Goal: Task Accomplishment & Management: Manage account settings

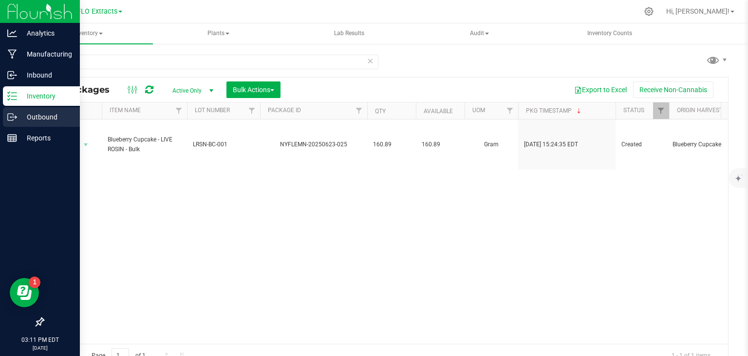
scroll to position [11, 0]
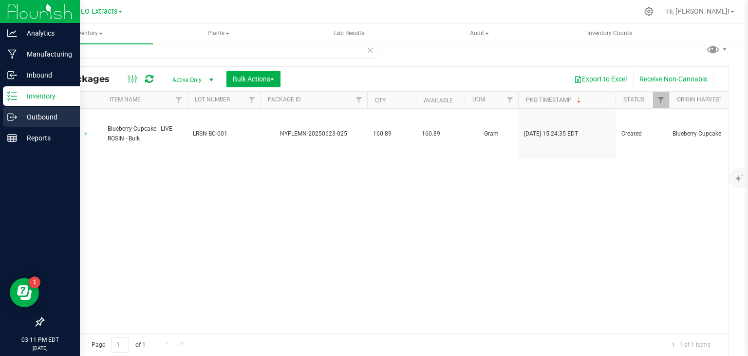
click at [12, 114] on icon at bounding box center [12, 117] width 10 height 10
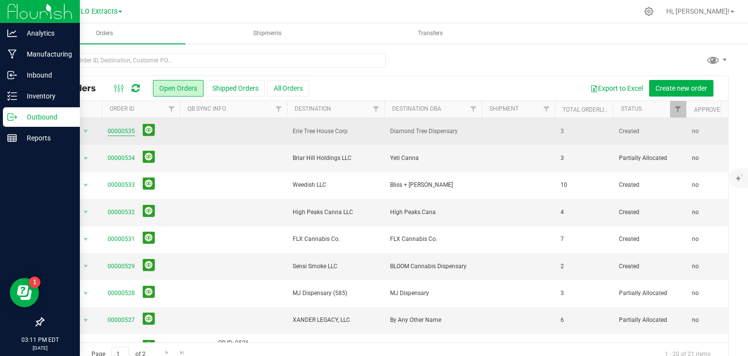
click at [115, 129] on link "00000535" at bounding box center [121, 131] width 27 height 9
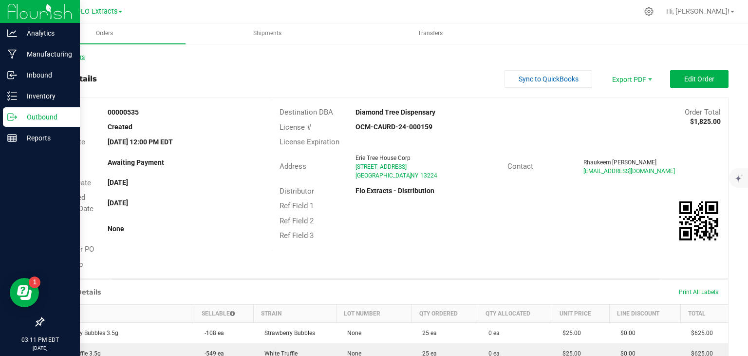
click at [69, 56] on link "Back to Orders" at bounding box center [64, 57] width 42 height 7
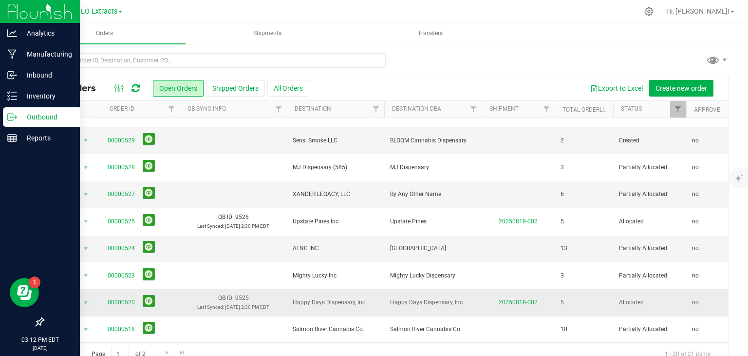
scroll to position [28, 0]
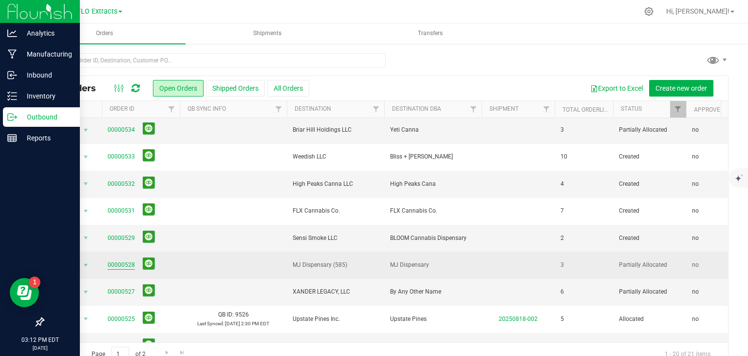
click at [127, 262] on link "00000528" at bounding box center [121, 264] width 27 height 9
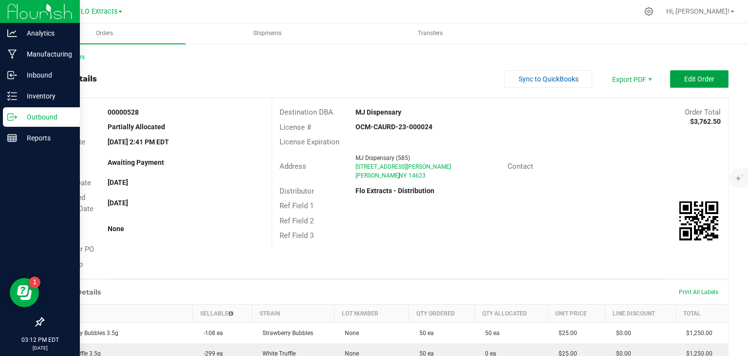
click at [694, 78] on span "Edit Order" at bounding box center [699, 79] width 30 height 8
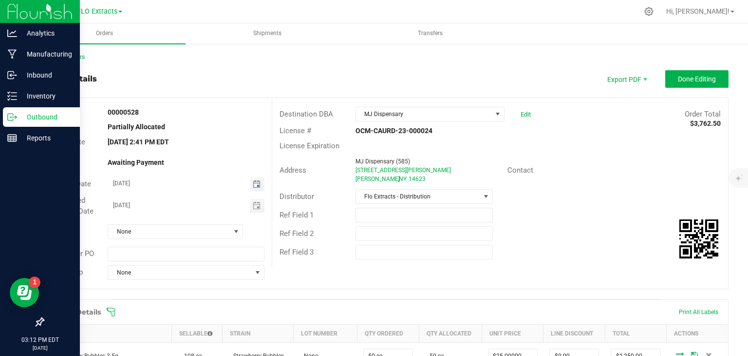
drag, startPoint x: 250, startPoint y: 182, endPoint x: 254, endPoint y: 185, distance: 5.6
click at [253, 182] on span "Toggle calendar" at bounding box center [257, 184] width 8 height 8
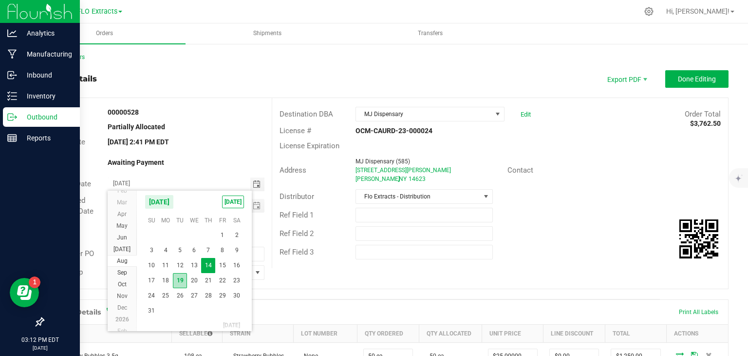
click at [177, 281] on span "19" at bounding box center [180, 280] width 14 height 15
type input "[DATE]"
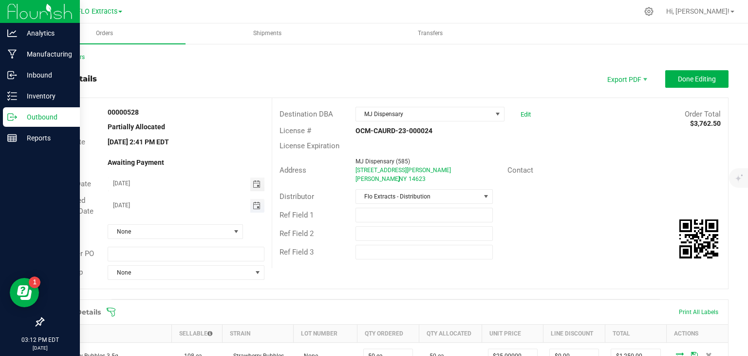
click at [253, 206] on span "Toggle calendar" at bounding box center [257, 206] width 8 height 8
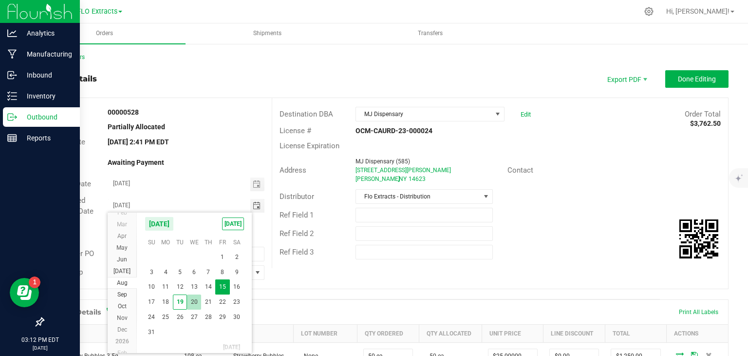
click at [190, 300] on span "20" at bounding box center [194, 301] width 14 height 15
type input "[DATE]"
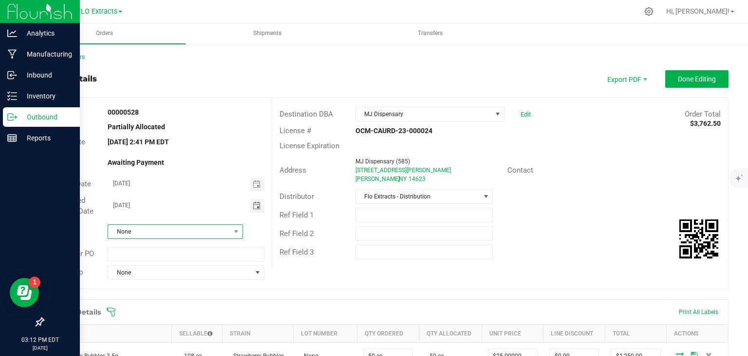
click at [175, 238] on span "None" at bounding box center [169, 232] width 122 height 14
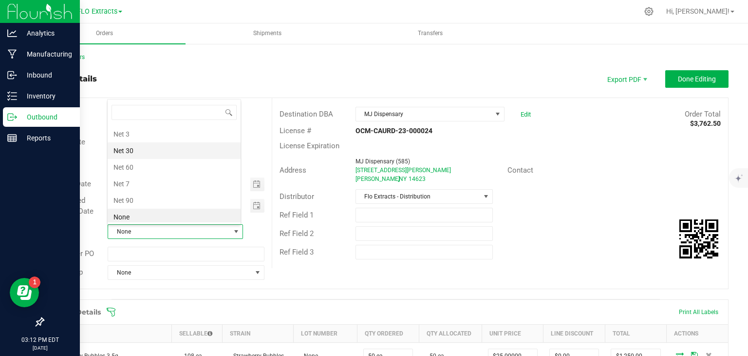
click at [150, 152] on li "Net 30" at bounding box center [174, 150] width 133 height 17
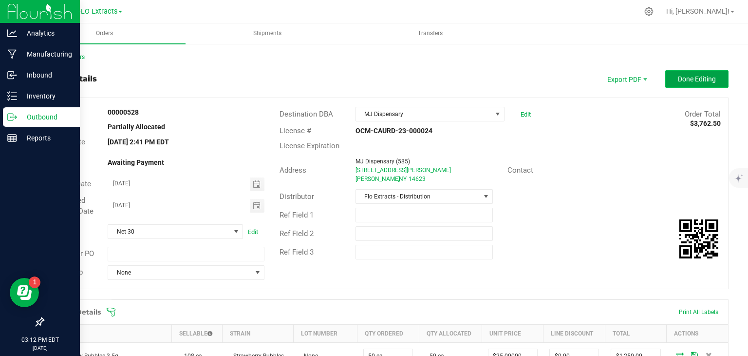
click at [687, 75] on span "Done Editing" at bounding box center [697, 79] width 38 height 8
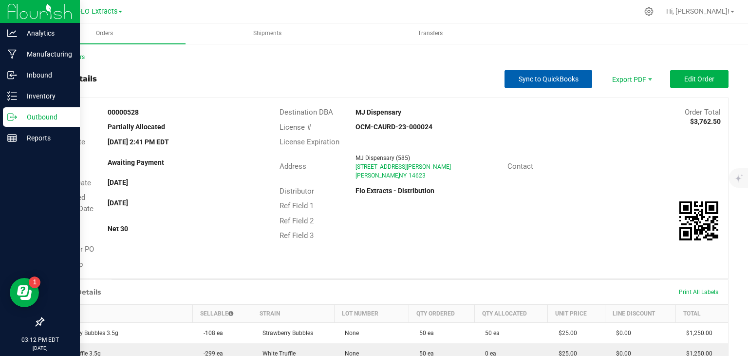
click at [551, 82] on span "Sync to QuickBooks" at bounding box center [549, 79] width 60 height 8
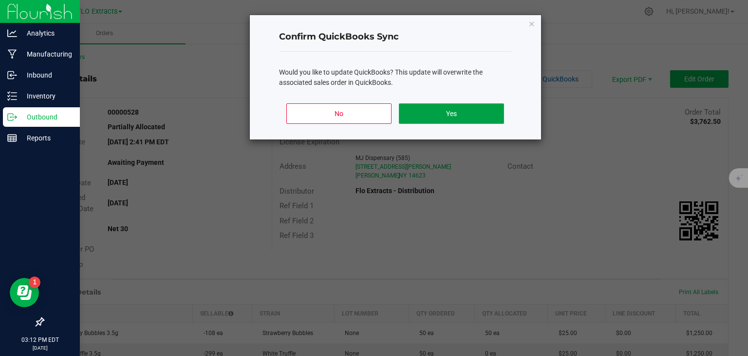
click at [432, 110] on button "Yes" at bounding box center [451, 113] width 105 height 20
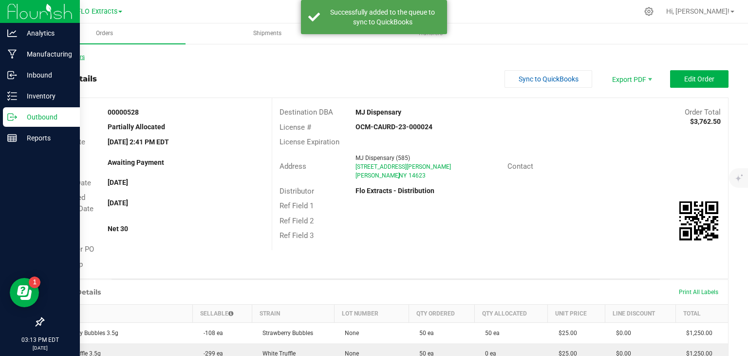
click at [69, 57] on link "Back to Orders" at bounding box center [64, 57] width 42 height 7
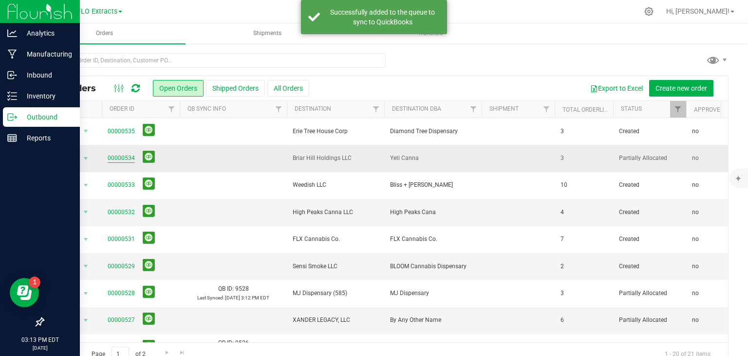
click at [119, 157] on link "00000534" at bounding box center [121, 157] width 27 height 9
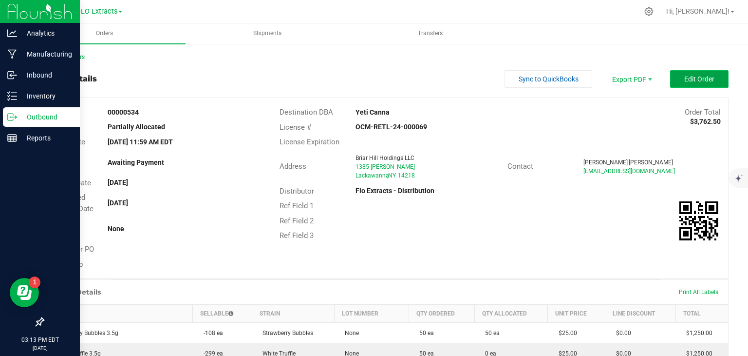
click at [694, 79] on span "Edit Order" at bounding box center [699, 79] width 30 height 8
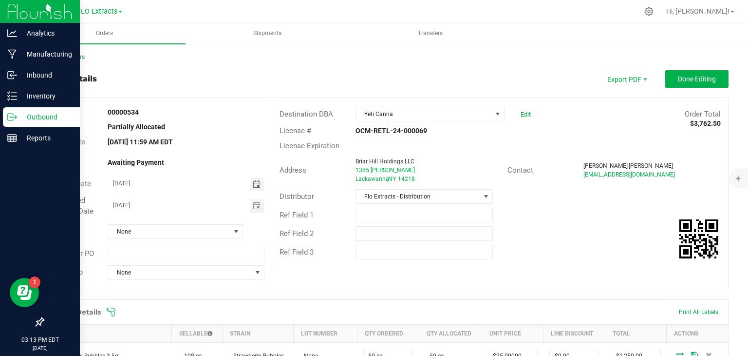
click at [258, 180] on span "Toggle calendar" at bounding box center [257, 184] width 8 height 8
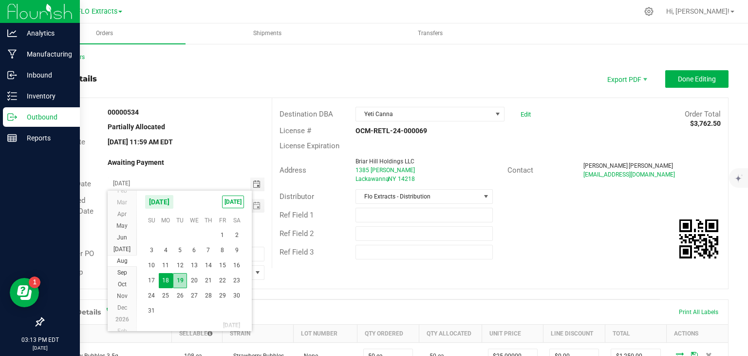
click at [177, 282] on span "19" at bounding box center [180, 280] width 14 height 15
type input "[DATE]"
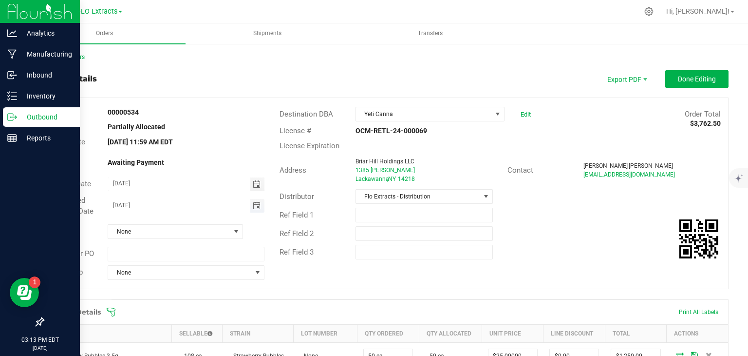
click at [253, 208] on span "Toggle calendar" at bounding box center [257, 206] width 8 height 8
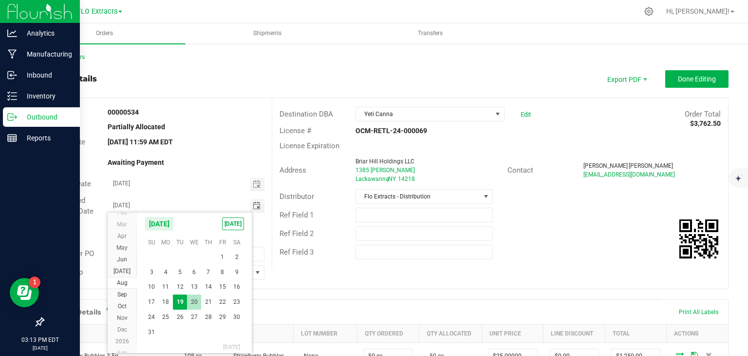
click at [191, 304] on span "20" at bounding box center [194, 301] width 14 height 15
type input "[DATE]"
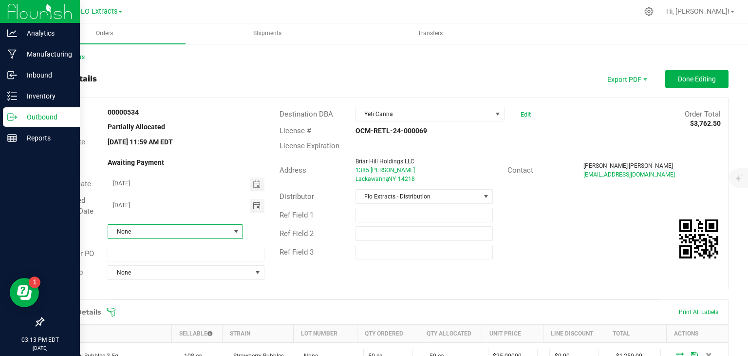
click at [237, 227] on span at bounding box center [236, 231] width 8 height 8
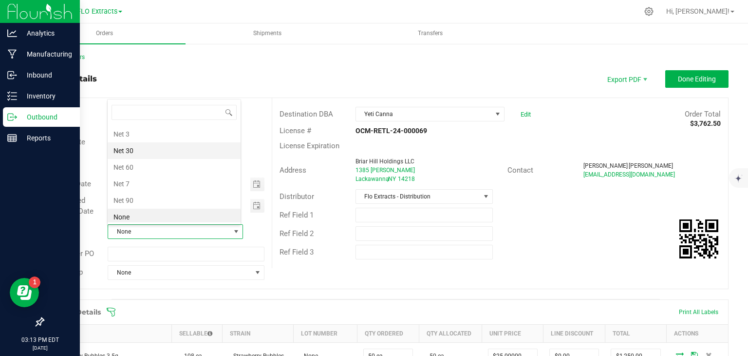
click at [184, 150] on li "Net 30" at bounding box center [174, 150] width 133 height 17
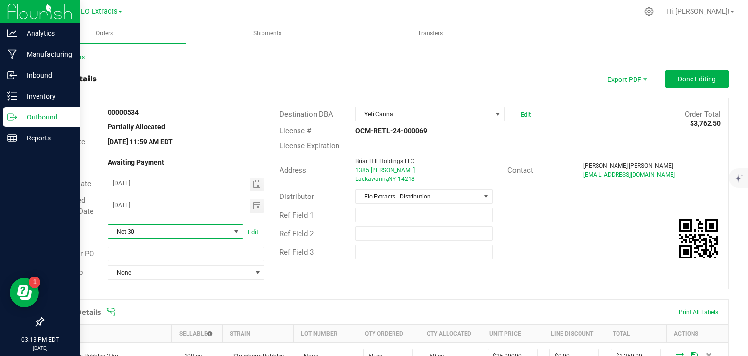
click at [571, 216] on div "Ref Field 1" at bounding box center [500, 215] width 456 height 19
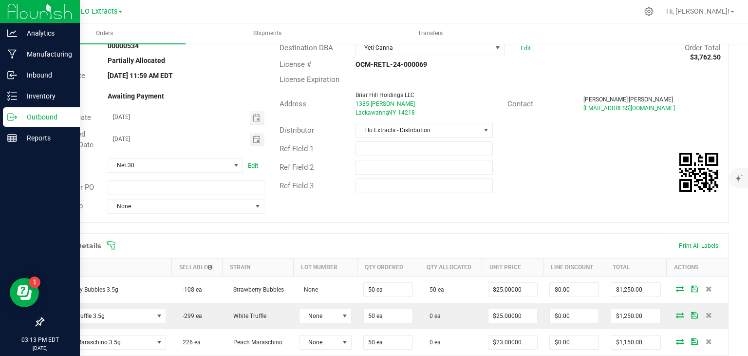
scroll to position [0, 0]
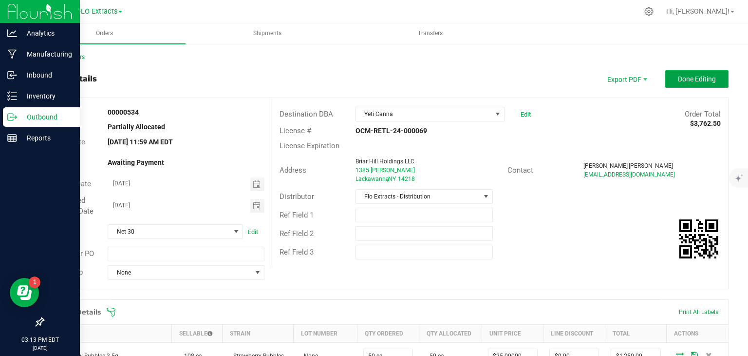
click at [687, 78] on span "Done Editing" at bounding box center [697, 79] width 38 height 8
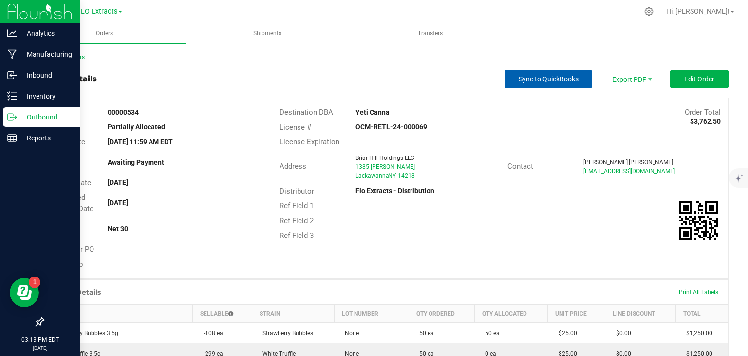
click at [557, 82] on span "Sync to QuickBooks" at bounding box center [549, 79] width 60 height 8
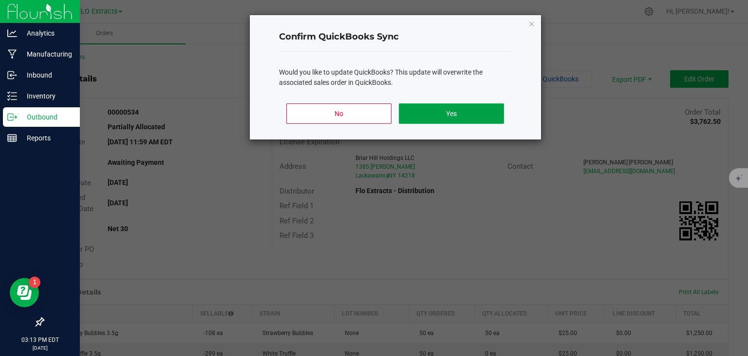
click at [469, 123] on button "Yes" at bounding box center [451, 113] width 105 height 20
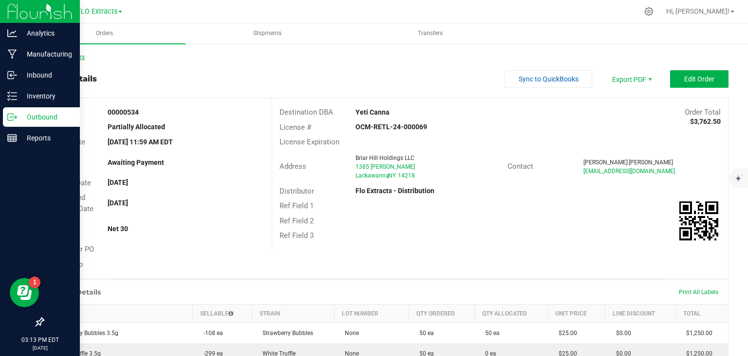
click at [56, 59] on link "Back to Orders" at bounding box center [64, 57] width 42 height 7
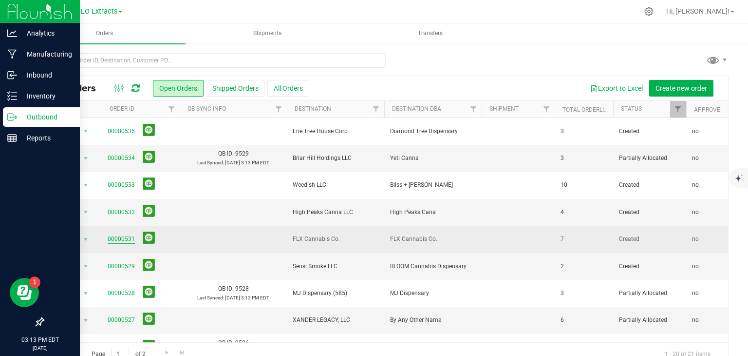
click at [120, 236] on link "00000531" at bounding box center [121, 238] width 27 height 9
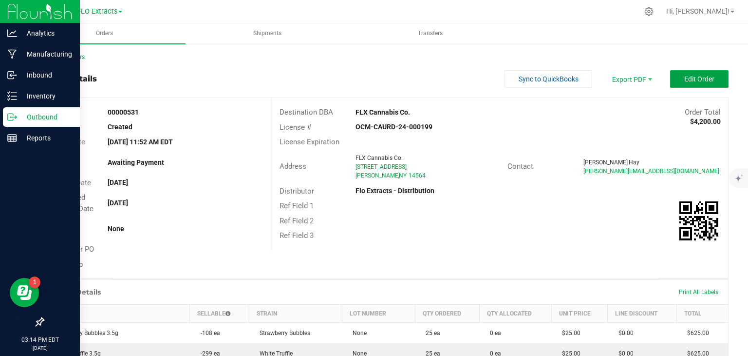
click at [684, 78] on span "Edit Order" at bounding box center [699, 79] width 30 height 8
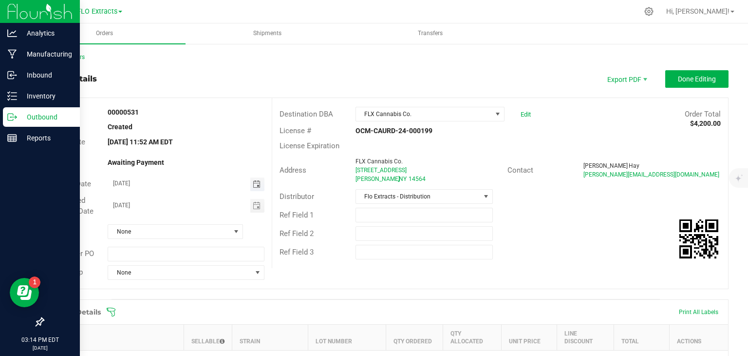
click at [253, 185] on span "Toggle calendar" at bounding box center [257, 184] width 8 height 8
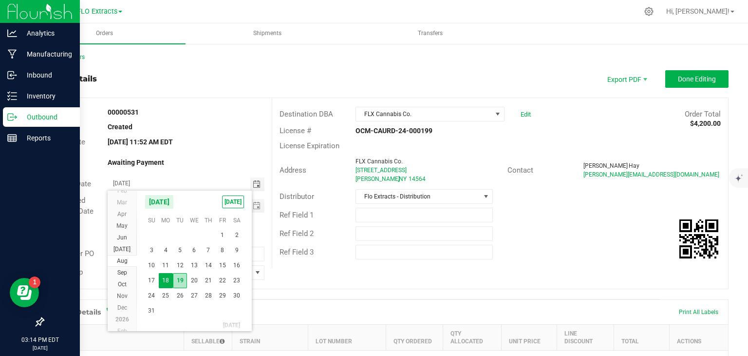
click at [178, 279] on span "19" at bounding box center [180, 280] width 14 height 15
type input "[DATE]"
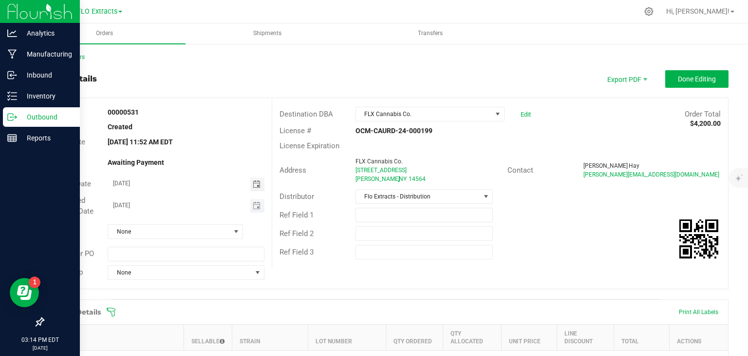
click at [215, 207] on input "[DATE]" at bounding box center [179, 205] width 142 height 12
click at [254, 206] on span "Toggle calendar" at bounding box center [257, 206] width 8 height 8
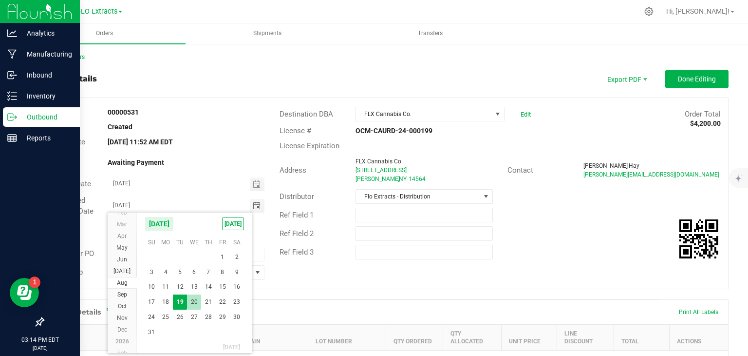
click at [193, 300] on span "20" at bounding box center [194, 301] width 14 height 15
type input "[DATE]"
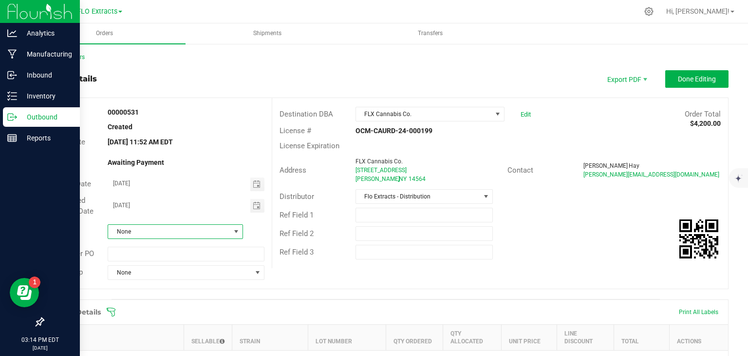
click at [185, 234] on span "None" at bounding box center [169, 232] width 122 height 14
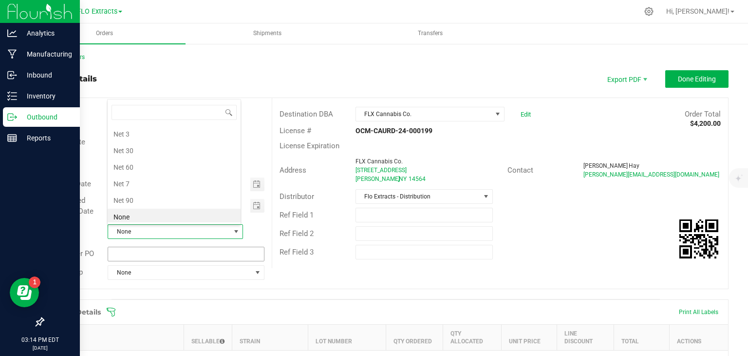
scroll to position [14, 132]
click at [174, 150] on li "Net 30" at bounding box center [174, 150] width 133 height 17
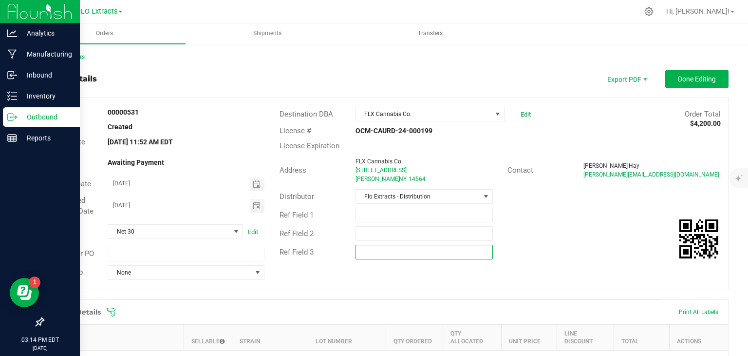
click at [442, 258] on input "text" at bounding box center [424, 251] width 137 height 15
click at [551, 240] on div "Ref Field 2" at bounding box center [500, 233] width 456 height 19
click at [678, 79] on span "Done Editing" at bounding box center [697, 79] width 38 height 8
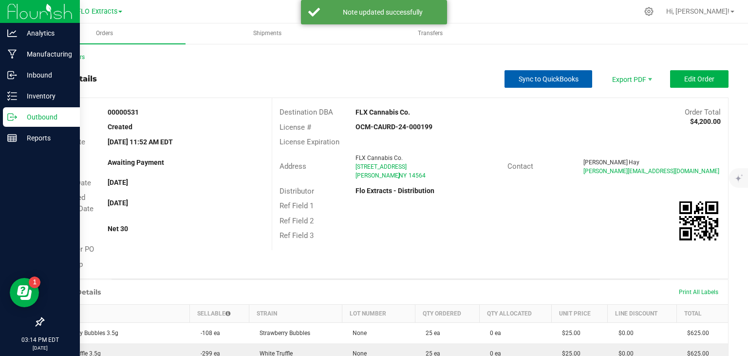
click at [554, 82] on span "Sync to QuickBooks" at bounding box center [549, 79] width 60 height 8
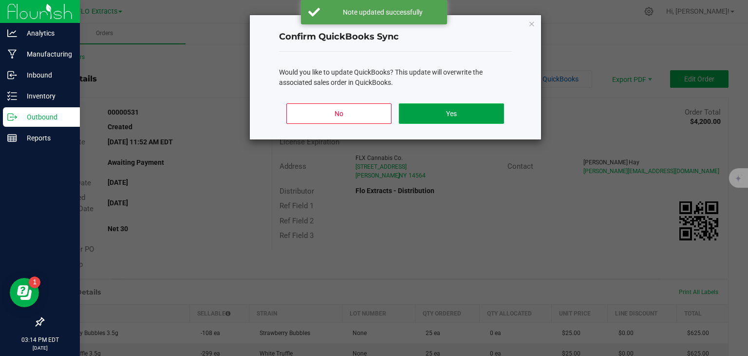
click at [468, 114] on button "Yes" at bounding box center [451, 113] width 105 height 20
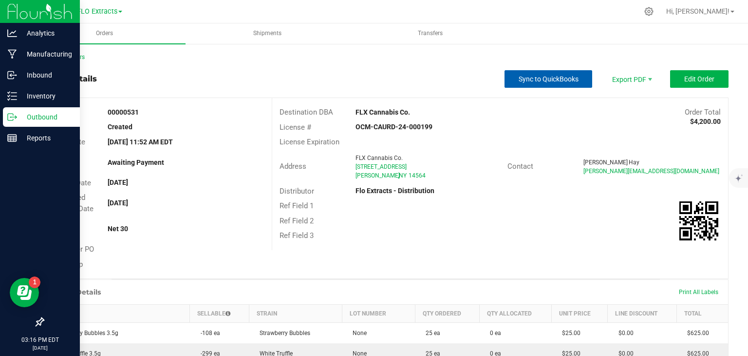
click at [538, 73] on button "Sync to QuickBooks" at bounding box center [549, 79] width 88 height 18
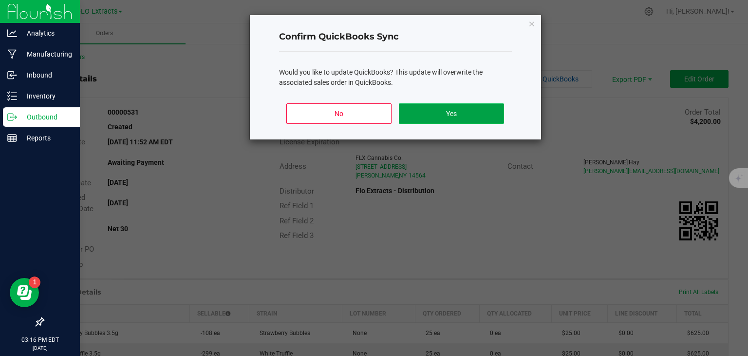
click at [451, 111] on button "Yes" at bounding box center [451, 113] width 105 height 20
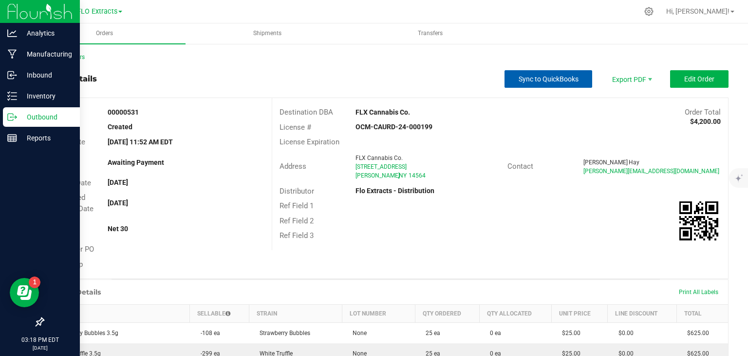
click at [557, 80] on span "Sync to QuickBooks" at bounding box center [549, 79] width 60 height 8
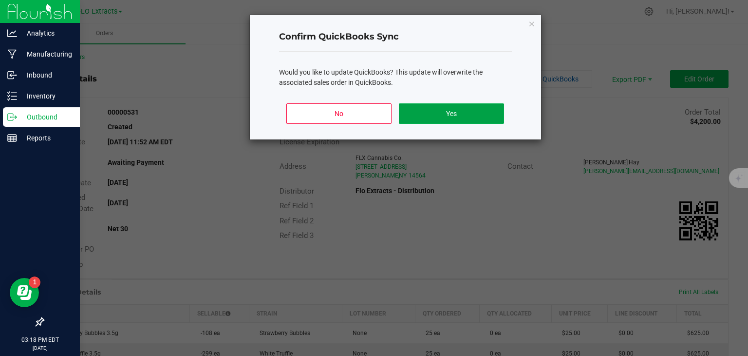
click at [464, 112] on button "Yes" at bounding box center [451, 113] width 105 height 20
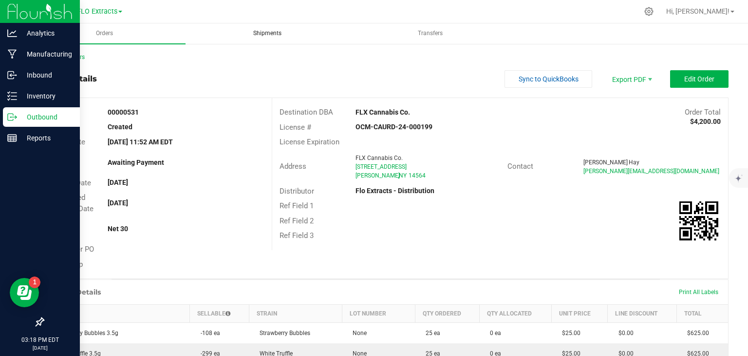
click at [267, 34] on span "Shipments" at bounding box center [267, 33] width 55 height 8
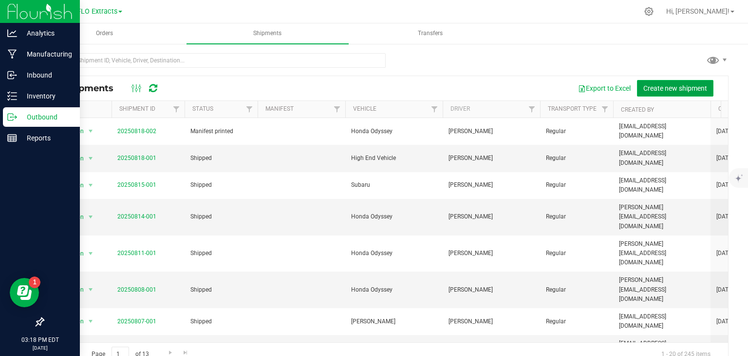
click at [692, 91] on span "Create new shipment" at bounding box center [675, 88] width 64 height 8
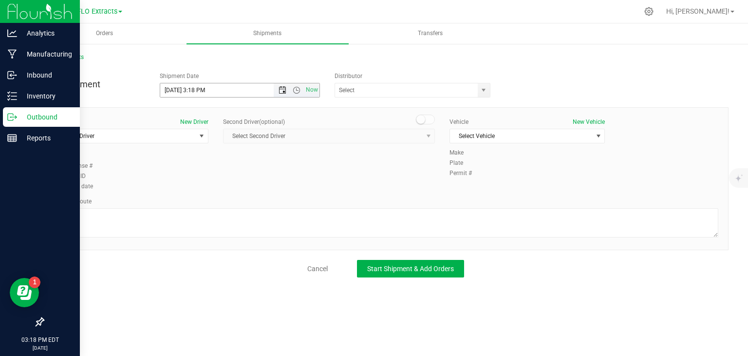
click at [284, 87] on span "Open the date view" at bounding box center [283, 90] width 8 height 8
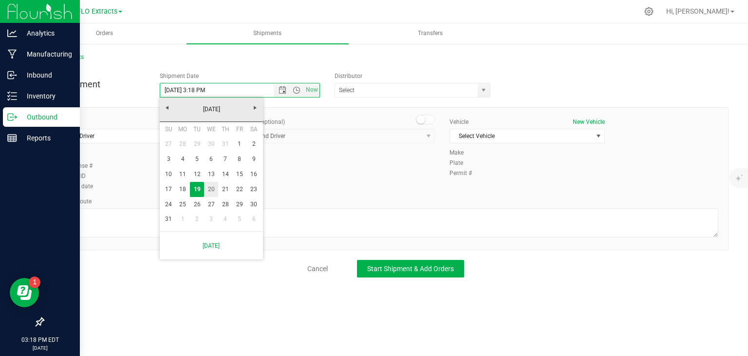
click at [212, 188] on link "20" at bounding box center [211, 189] width 14 height 15
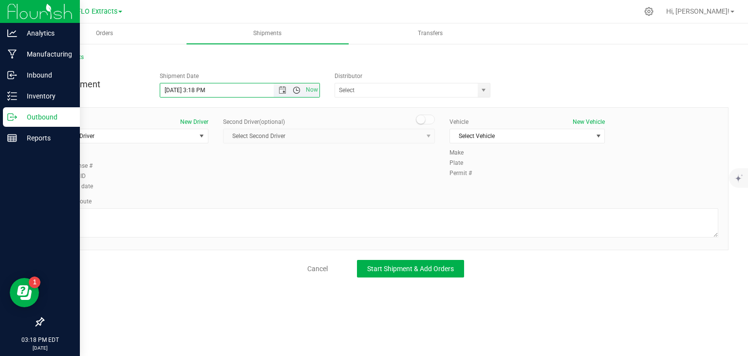
click at [296, 91] on span "Open the time view" at bounding box center [297, 90] width 8 height 8
click at [176, 134] on li "8:00 AM" at bounding box center [239, 130] width 159 height 13
type input "[DATE] 8:00 AM"
click at [147, 133] on span "Select Driver" at bounding box center [125, 136] width 142 height 14
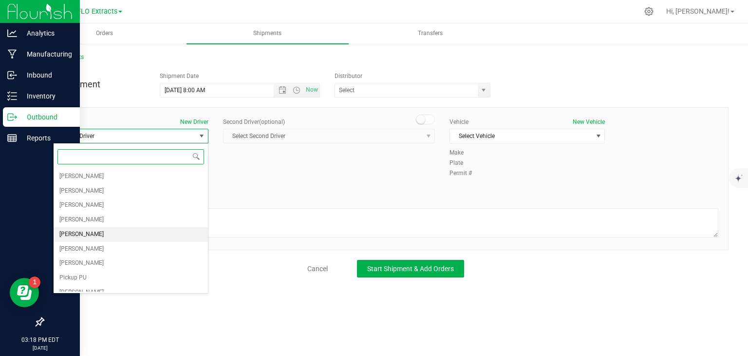
click at [103, 231] on li "[PERSON_NAME]" at bounding box center [131, 234] width 154 height 15
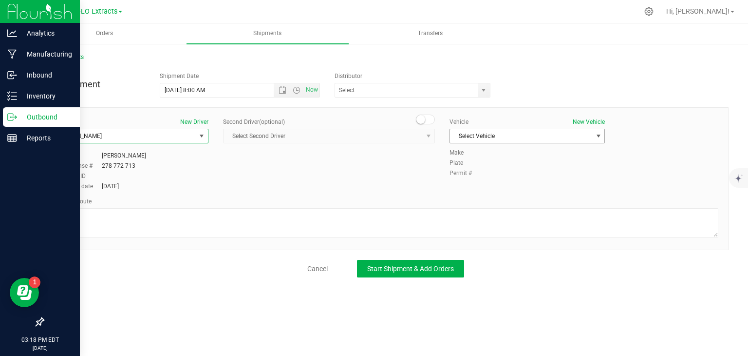
drag, startPoint x: 522, startPoint y: 129, endPoint x: 524, endPoint y: 135, distance: 6.2
click at [523, 130] on span "Select Vehicle" at bounding box center [521, 136] width 142 height 14
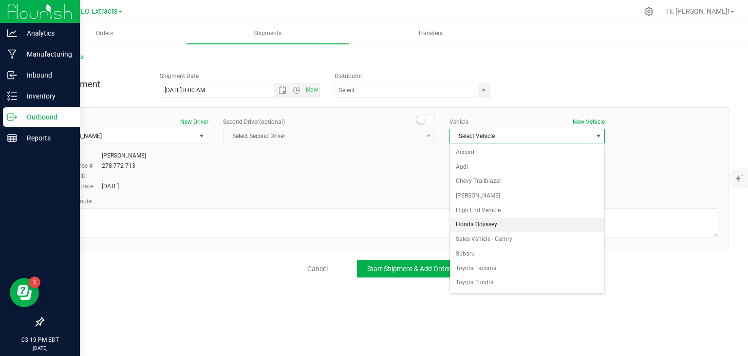
click at [497, 221] on li "Honda Odyssey" at bounding box center [527, 224] width 154 height 15
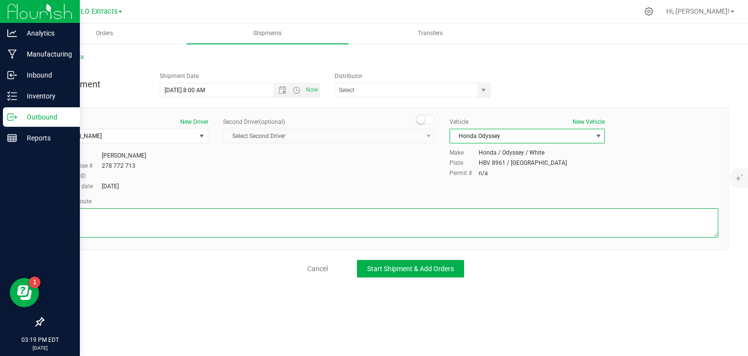
click at [421, 218] on textarea at bounding box center [385, 222] width 665 height 29
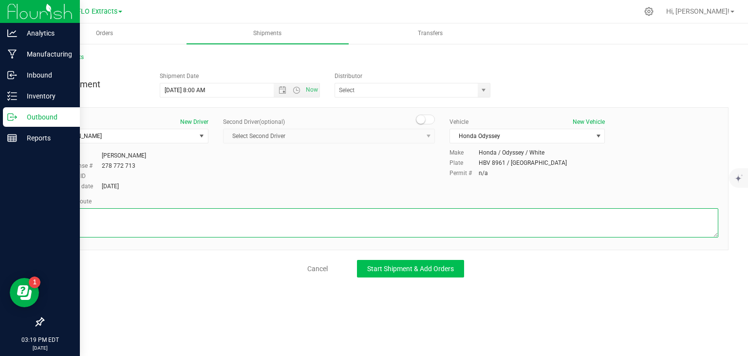
type textarea "GPS"
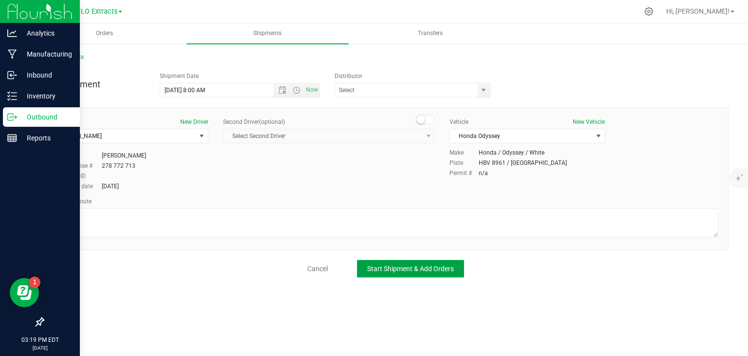
click at [420, 269] on span "Start Shipment & Add Orders" at bounding box center [410, 268] width 87 height 8
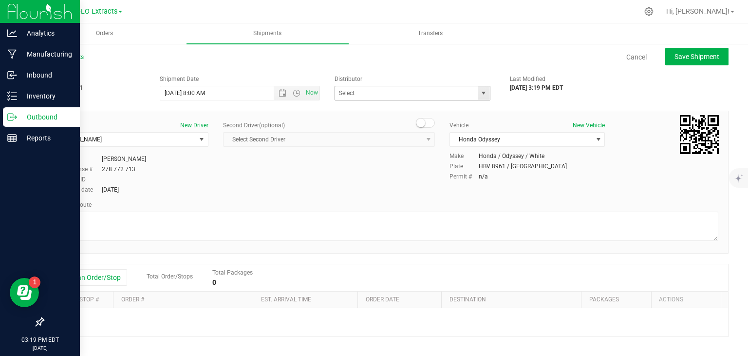
click at [480, 96] on span "select" at bounding box center [484, 93] width 8 height 8
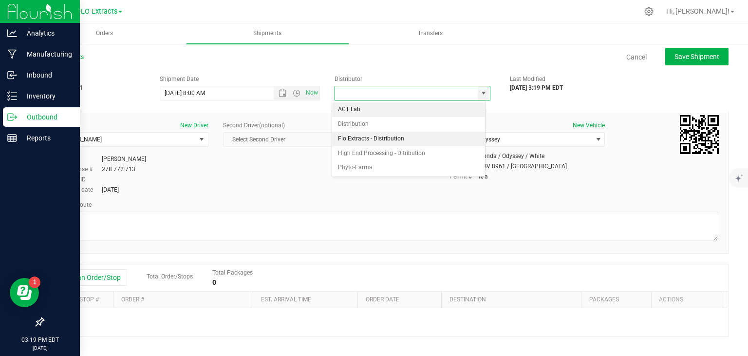
click at [359, 136] on li "Flo Extracts - Distribution" at bounding box center [408, 138] width 153 height 15
type input "Flo Extracts - Distribution"
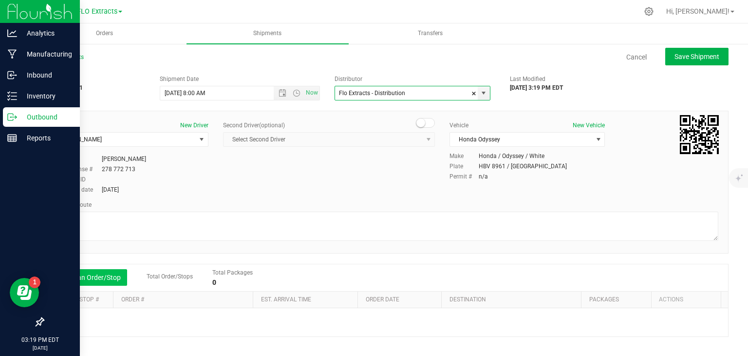
click at [90, 278] on button "Add an Order/Stop" at bounding box center [89, 277] width 76 height 17
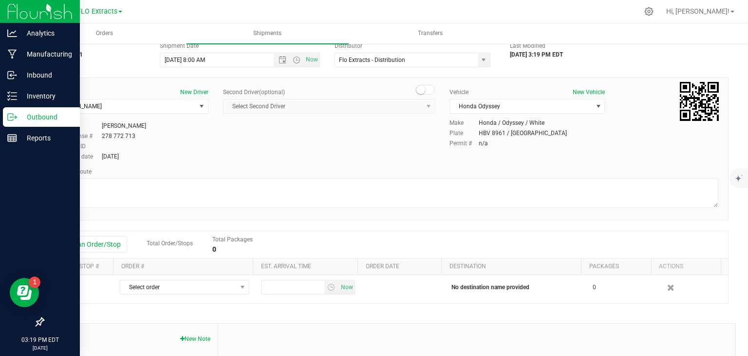
scroll to position [97, 0]
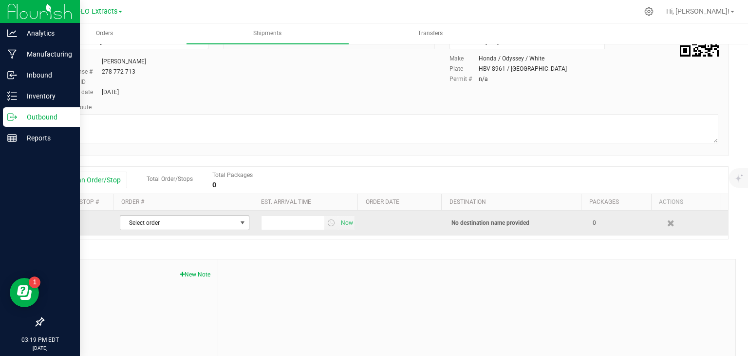
click at [168, 226] on span "Select order" at bounding box center [178, 223] width 116 height 14
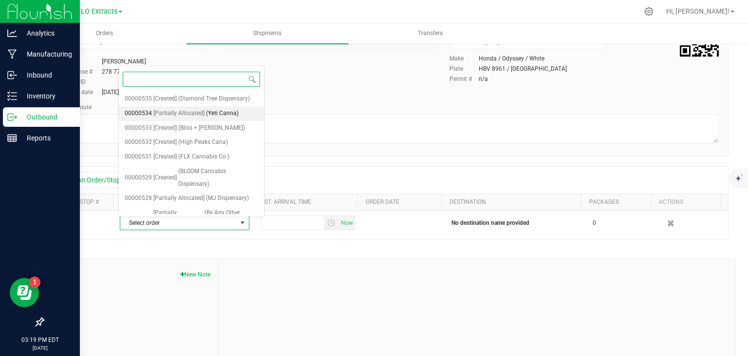
click at [196, 112] on span "[Partially Allocated]" at bounding box center [178, 113] width 51 height 13
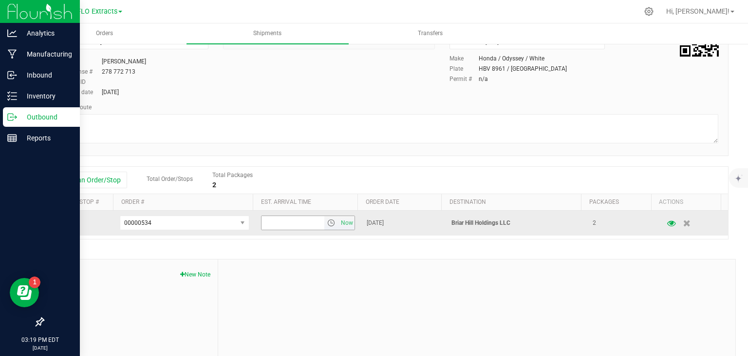
click at [299, 223] on input "text" at bounding box center [293, 223] width 63 height 14
type input "11:30 AM"
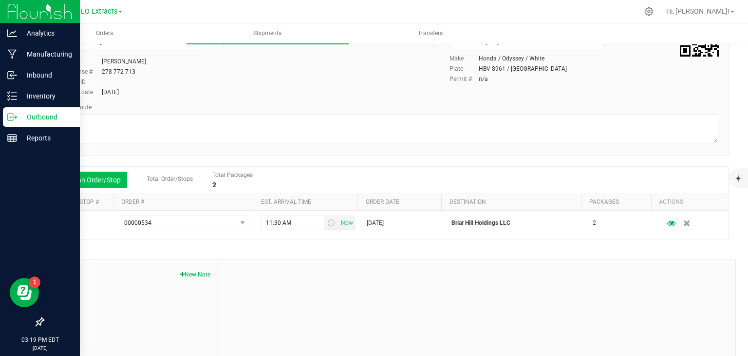
click at [66, 179] on button "Add an Order/Stop" at bounding box center [89, 179] width 76 height 17
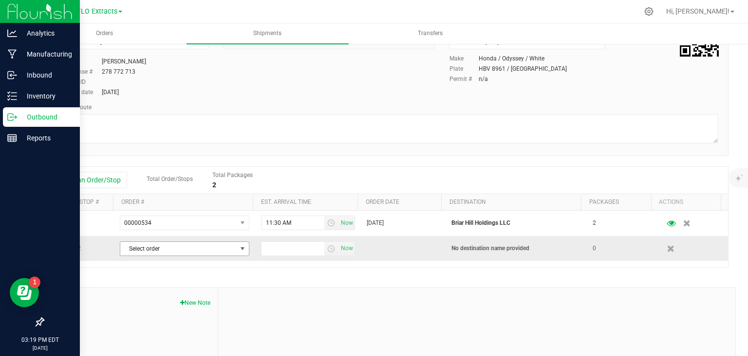
click at [146, 248] on span "Select order" at bounding box center [178, 249] width 116 height 14
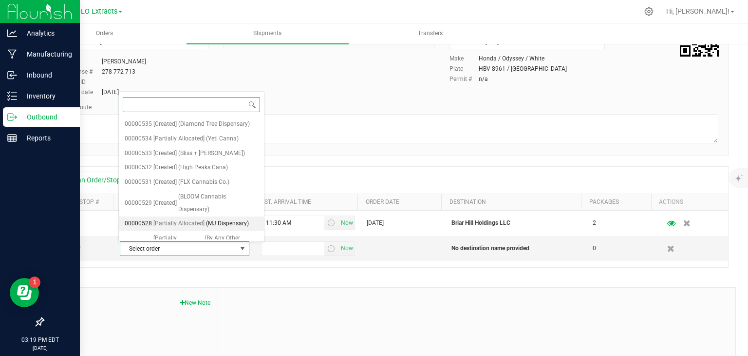
click at [170, 221] on span "[Partially Allocated]" at bounding box center [178, 223] width 51 height 13
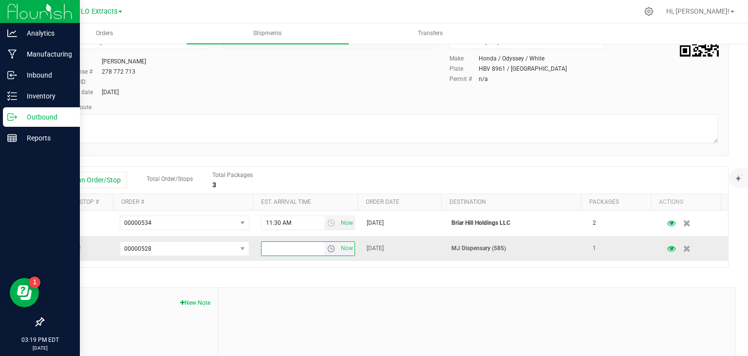
click at [296, 246] on input "text" at bounding box center [293, 249] width 63 height 14
click at [296, 253] on input "text" at bounding box center [293, 249] width 63 height 14
type input "1:00 PM"
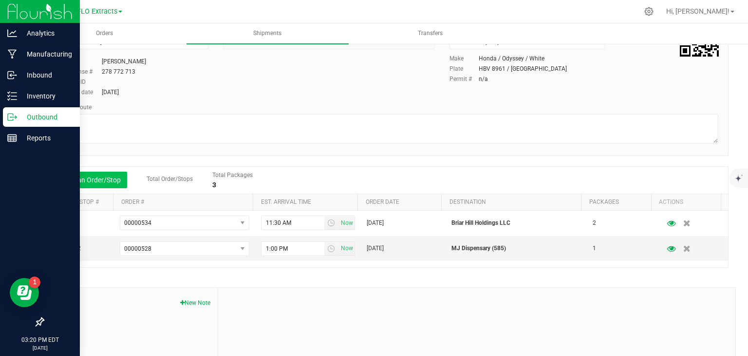
click at [77, 179] on button "Add an Order/Stop" at bounding box center [89, 179] width 76 height 17
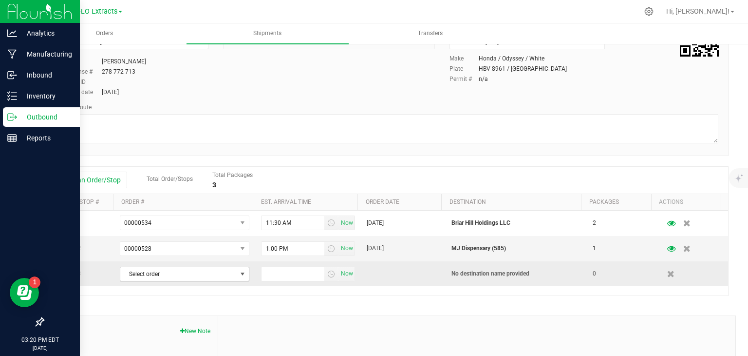
click at [144, 275] on span "Select order" at bounding box center [178, 274] width 116 height 14
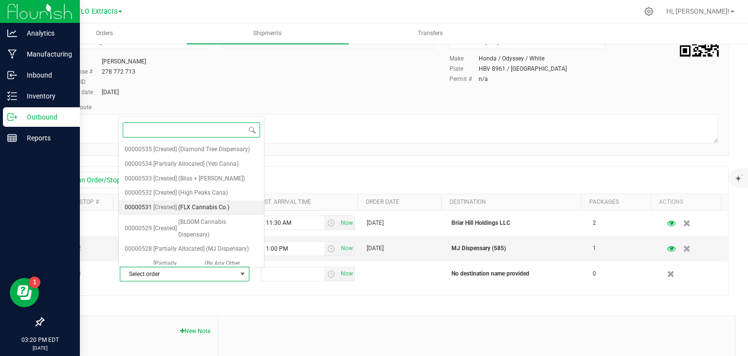
click at [156, 203] on span "[Created]" at bounding box center [164, 207] width 23 height 13
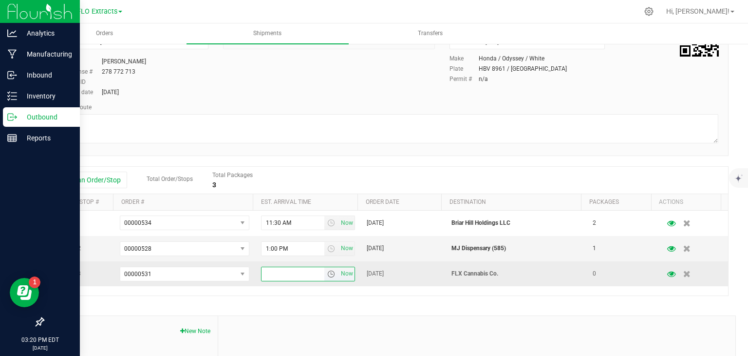
click at [276, 272] on input "text" at bounding box center [293, 274] width 63 height 14
click at [282, 273] on input "text" at bounding box center [293, 274] width 63 height 14
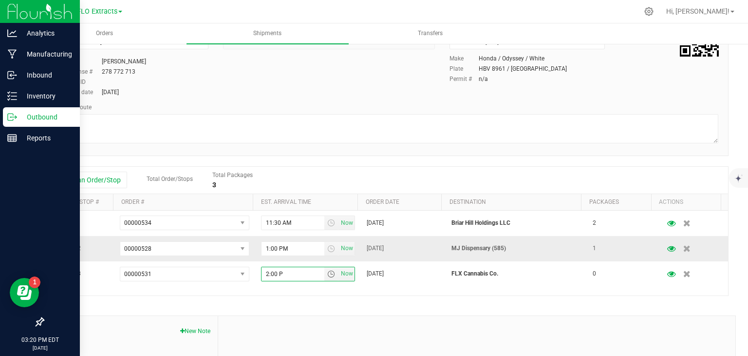
type input "2:00 PM"
type input "1:15 PM"
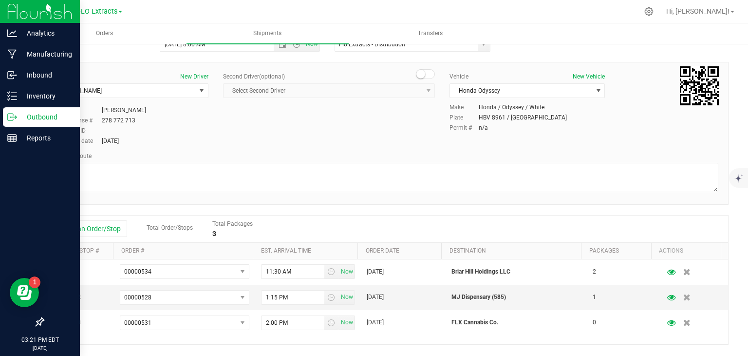
scroll to position [0, 0]
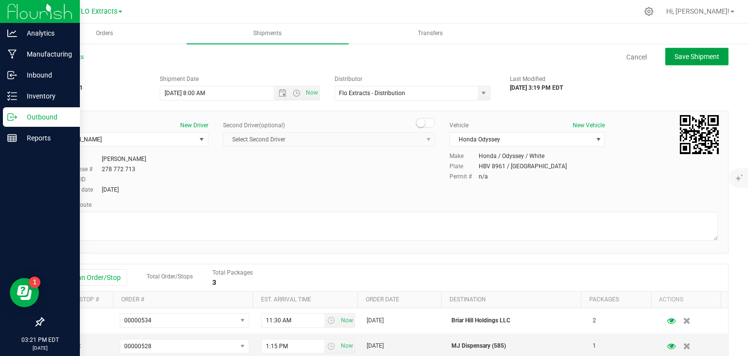
click at [691, 57] on span "Save Shipment" at bounding box center [697, 57] width 45 height 8
type input "[DATE] 12:00 PM"
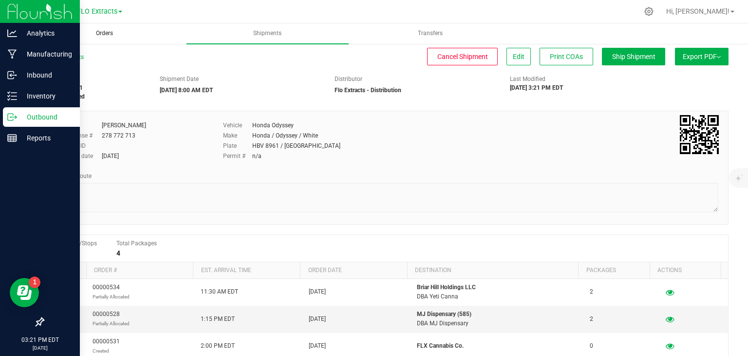
click at [104, 33] on span "Orders" at bounding box center [104, 33] width 43 height 8
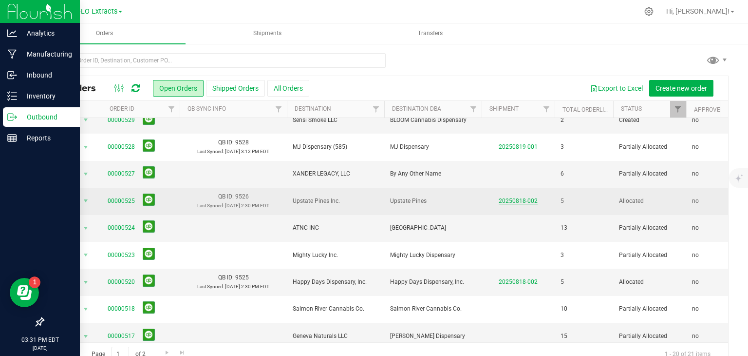
scroll to position [97, 0]
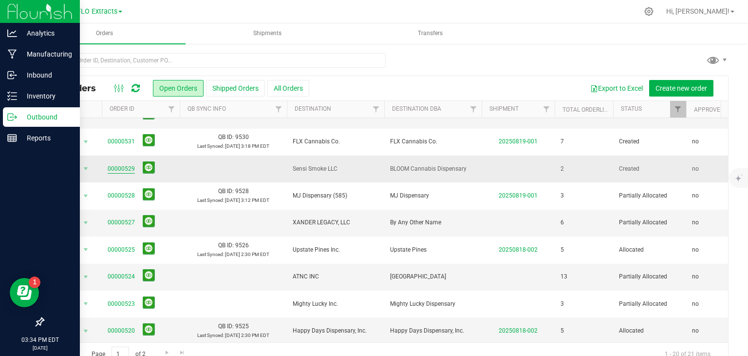
click at [120, 167] on link "00000529" at bounding box center [121, 168] width 27 height 9
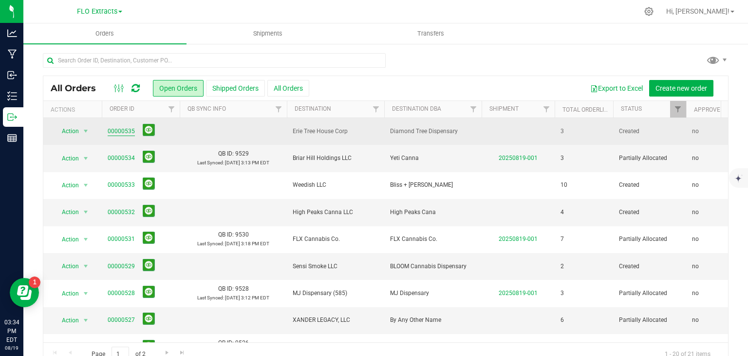
click at [125, 132] on link "00000535" at bounding box center [121, 131] width 27 height 9
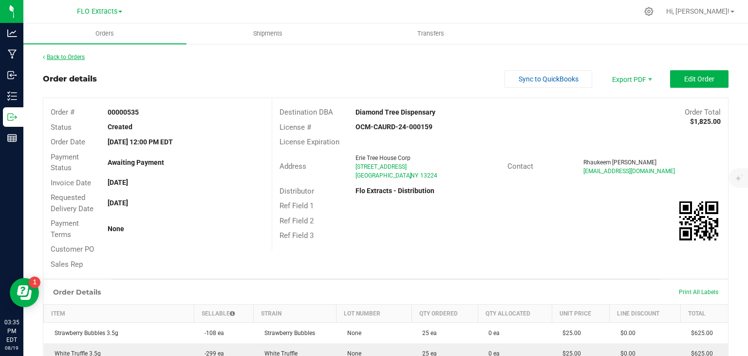
click at [74, 58] on link "Back to Orders" at bounding box center [64, 57] width 42 height 7
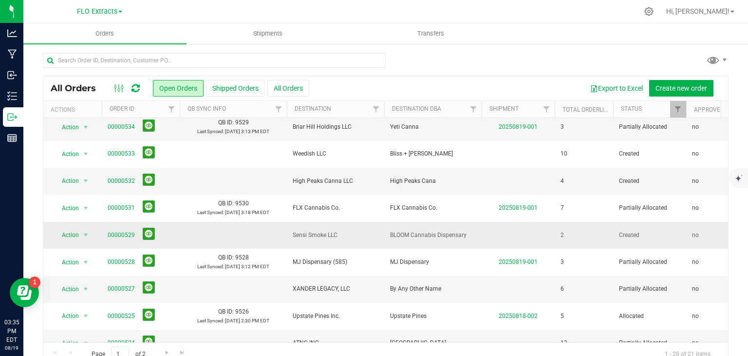
scroll to position [49, 0]
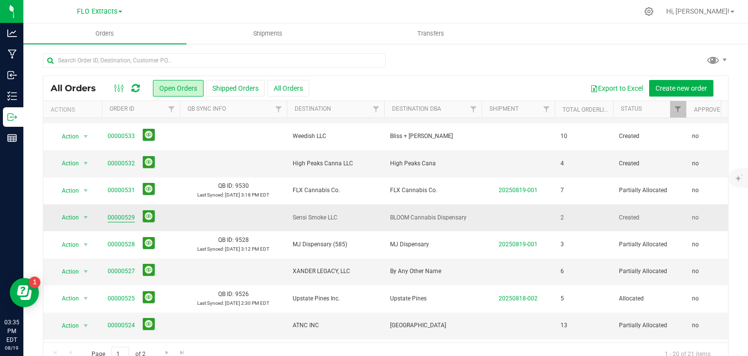
click at [123, 216] on link "00000529" at bounding box center [121, 217] width 27 height 9
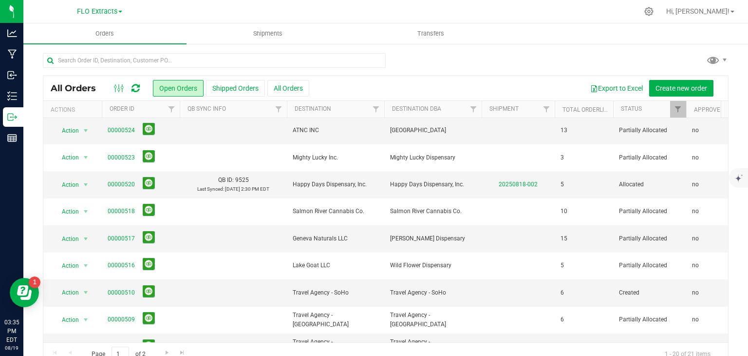
scroll to position [292, 0]
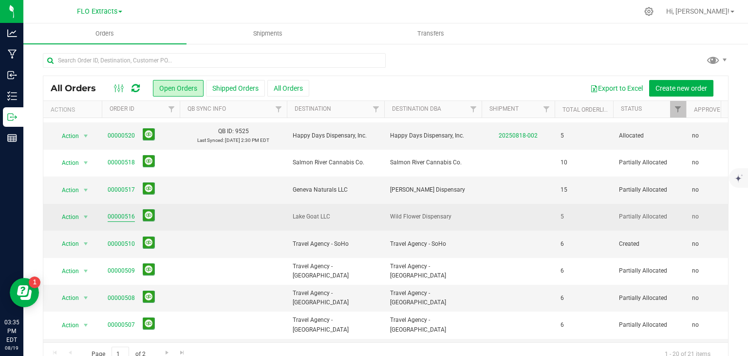
click at [123, 215] on link "00000516" at bounding box center [121, 216] width 27 height 9
